Goal: Navigation & Orientation: Find specific page/section

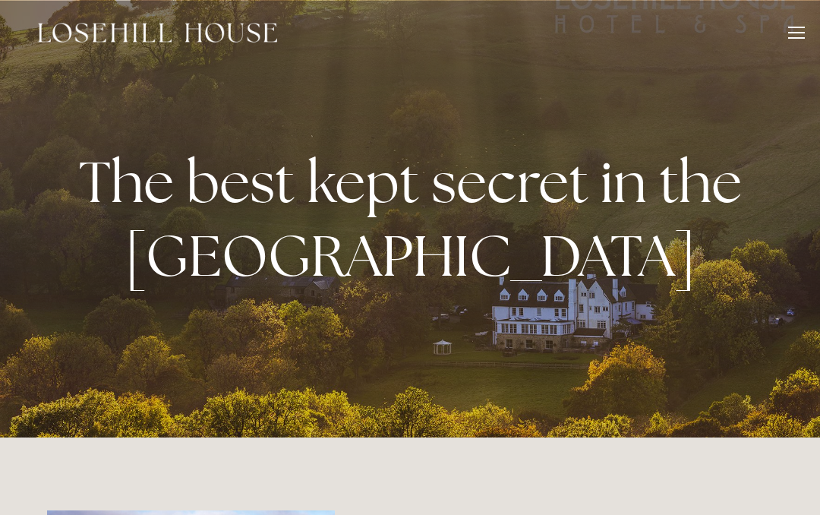
click at [798, 36] on div at bounding box center [796, 35] width 17 height 17
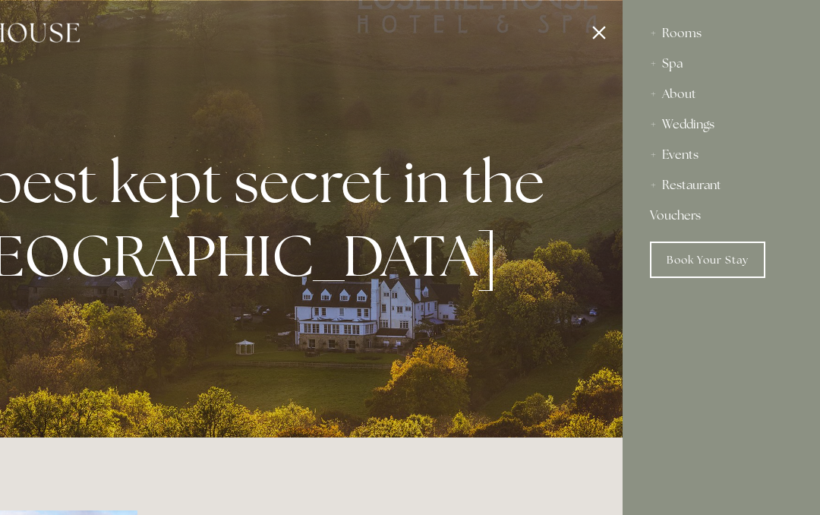
click at [744, 257] on link "Book Your Stay" at bounding box center [707, 259] width 115 height 36
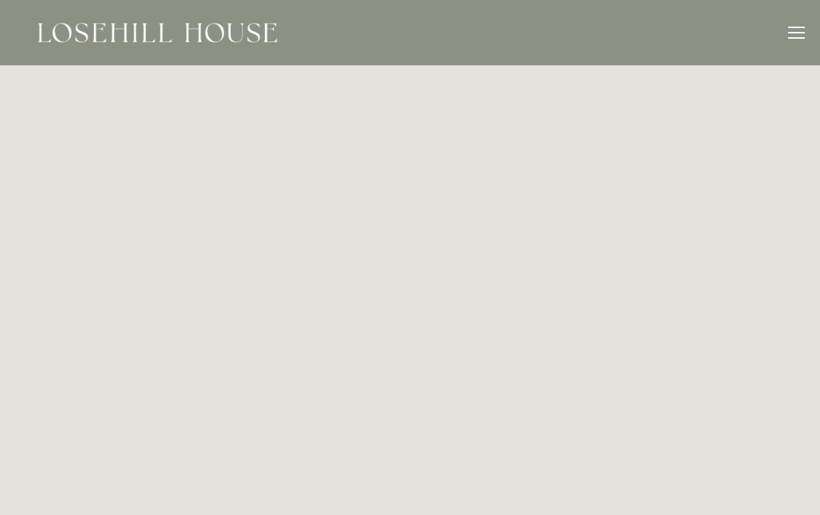
click at [792, 36] on div at bounding box center [796, 35] width 17 height 17
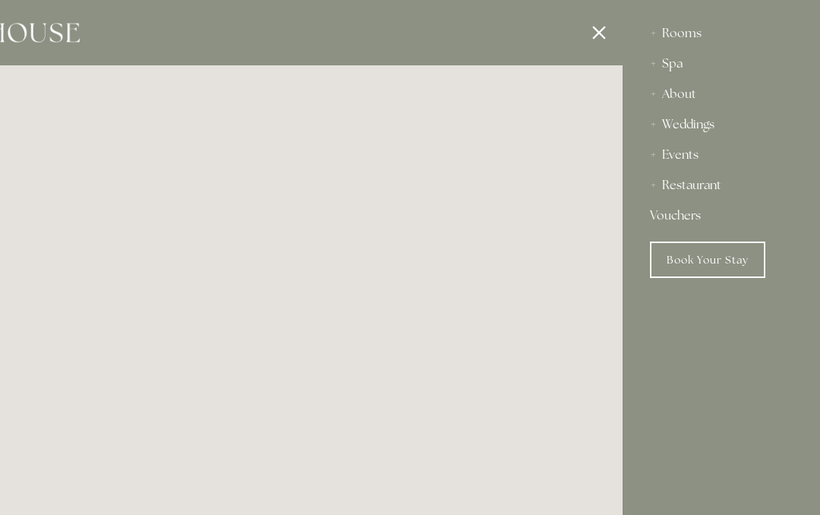
click at [730, 186] on div "Restaurant" at bounding box center [721, 185] width 143 height 30
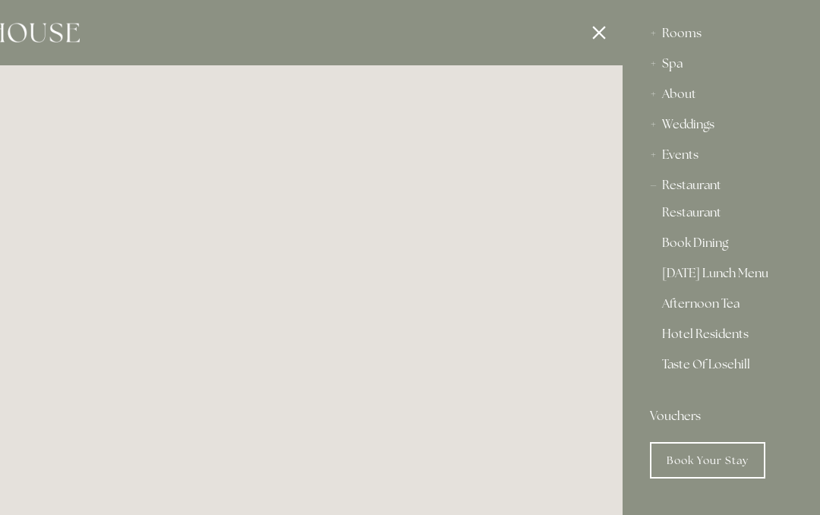
click at [716, 210] on link "Restaurant" at bounding box center [721, 215] width 118 height 18
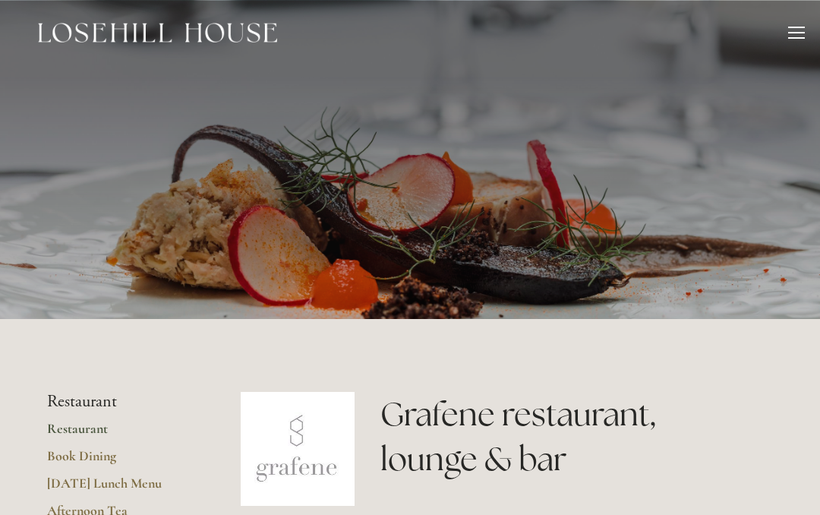
click at [796, 33] on div at bounding box center [796, 35] width 17 height 17
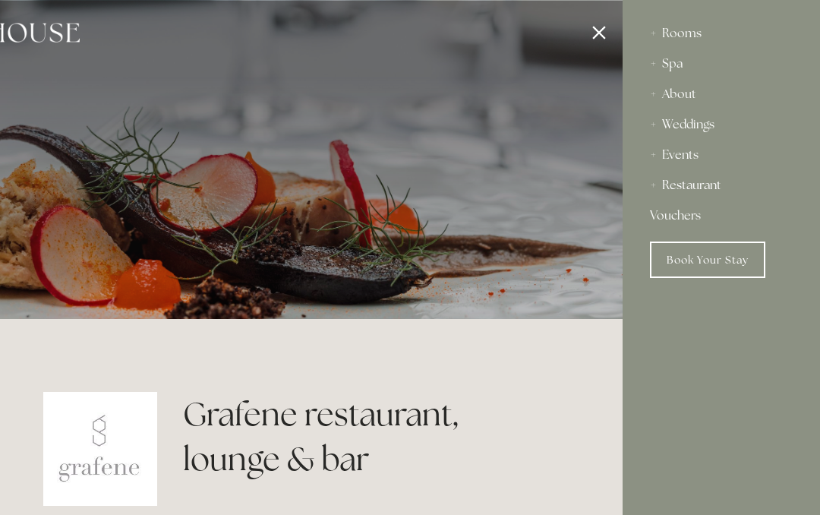
click at [680, 68] on div "Spa" at bounding box center [721, 64] width 143 height 30
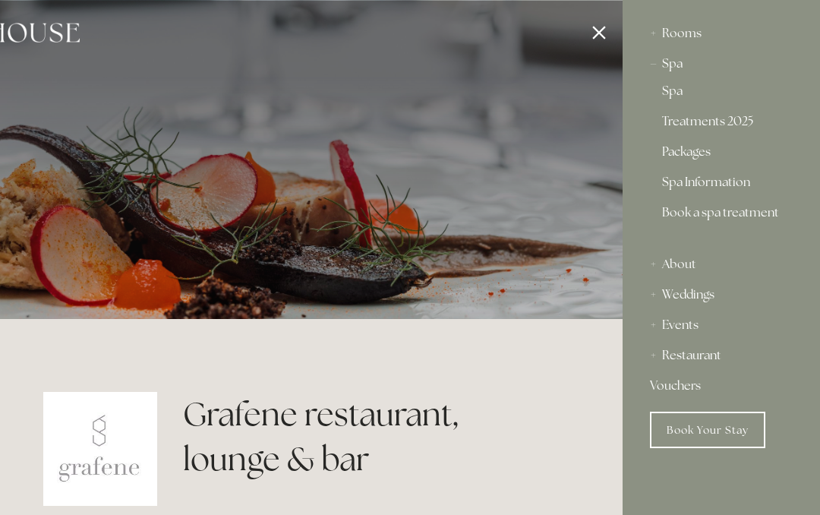
click at [728, 124] on link "Treatments 2025" at bounding box center [721, 124] width 118 height 18
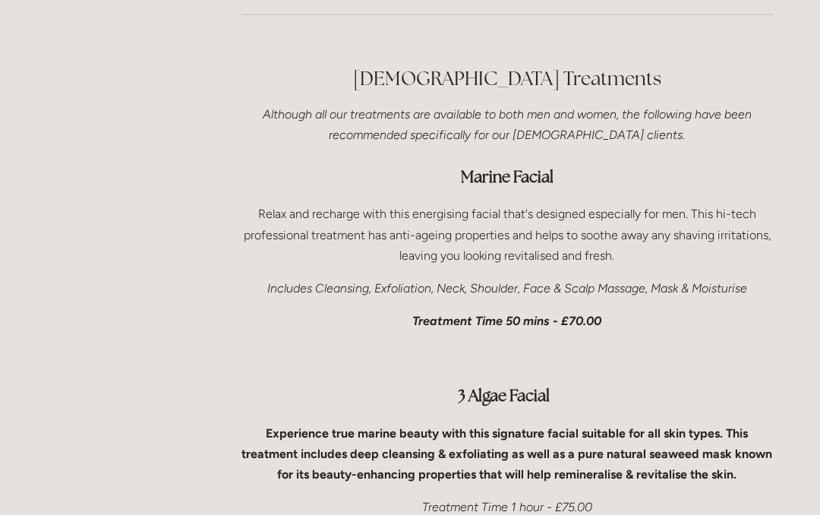
scroll to position [4610, 0]
